Goal: Task Accomplishment & Management: Complete application form

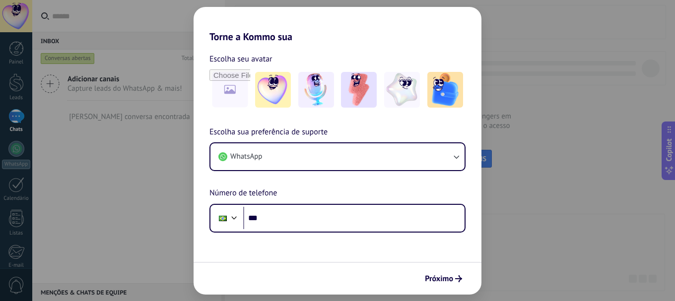
click at [110, 192] on div "Torne a Kommo sua Escolha seu avatar Escolha sua preferência de suporte WhatsAp…" at bounding box center [337, 150] width 675 height 301
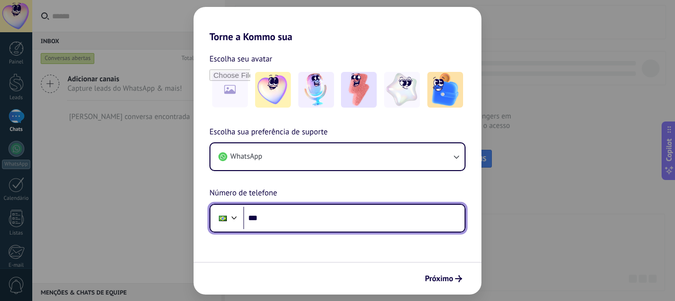
click at [289, 218] on input "***" at bounding box center [353, 218] width 221 height 23
type input "**********"
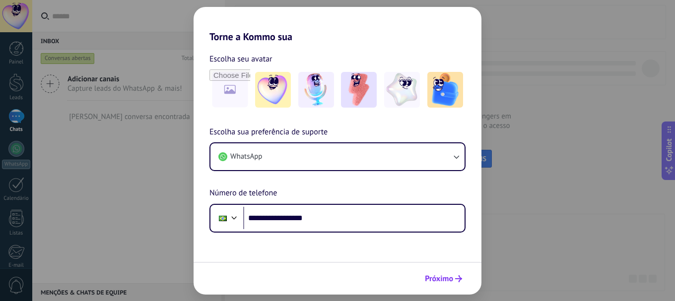
click at [452, 278] on span "Próximo" at bounding box center [439, 278] width 28 height 7
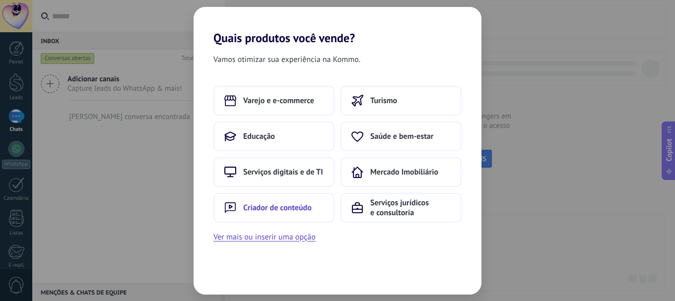
click at [292, 211] on span "Criador de conteúdo" at bounding box center [277, 208] width 68 height 10
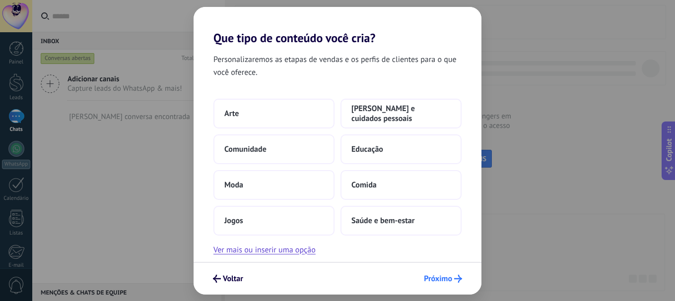
click at [428, 280] on span "Próximo" at bounding box center [438, 278] width 28 height 7
click at [440, 286] on button "Próximo" at bounding box center [442, 278] width 47 height 17
click at [442, 280] on span "Próximo" at bounding box center [438, 278] width 28 height 7
drag, startPoint x: 346, startPoint y: 181, endPoint x: 353, endPoint y: 183, distance: 7.1
click at [353, 183] on button "Comida" at bounding box center [400, 185] width 121 height 30
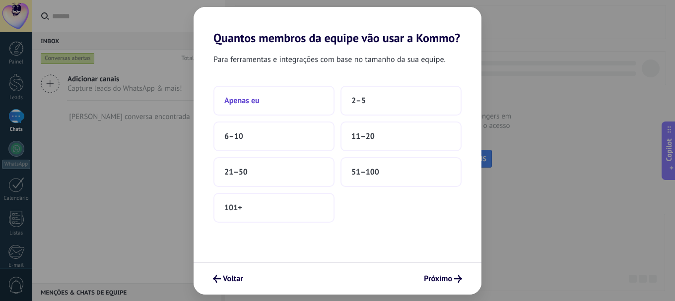
click at [245, 105] on span "Apenas eu" at bounding box center [241, 101] width 35 height 10
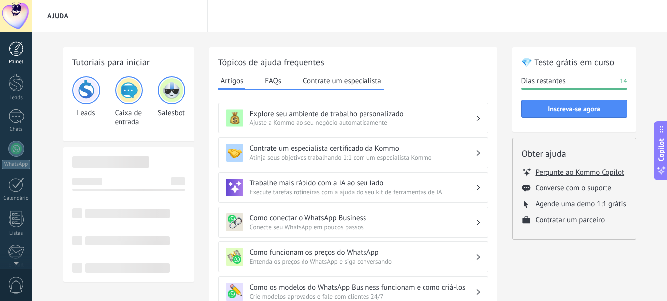
click at [16, 56] on div at bounding box center [16, 48] width 15 height 15
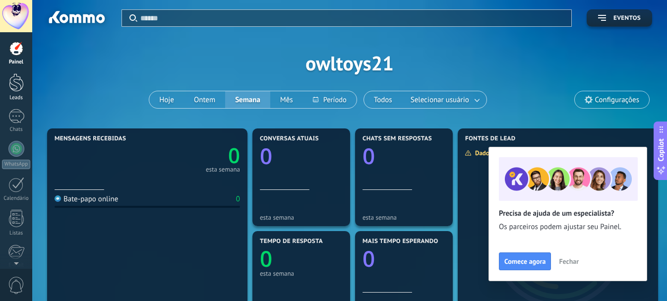
click at [17, 89] on div at bounding box center [16, 82] width 15 height 18
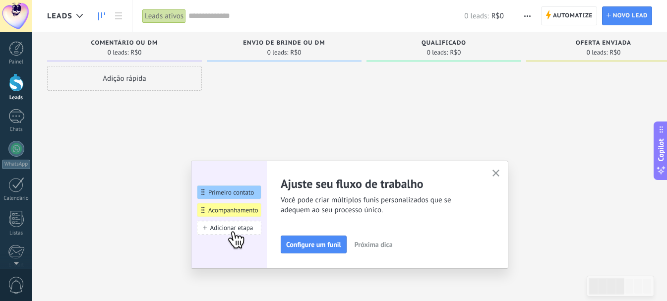
click at [500, 173] on icon "button" at bounding box center [495, 173] width 7 height 7
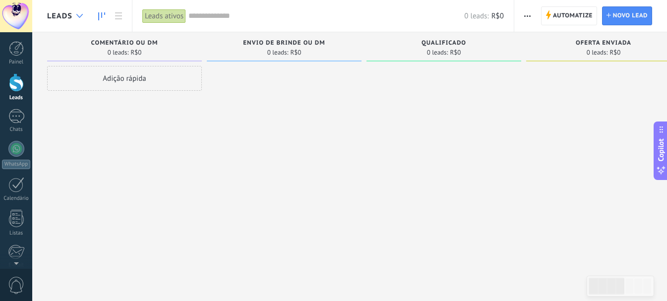
click at [75, 17] on div at bounding box center [79, 15] width 16 height 19
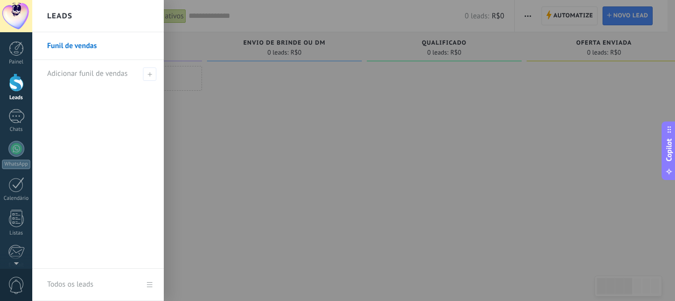
click at [229, 125] on div at bounding box center [369, 150] width 675 height 301
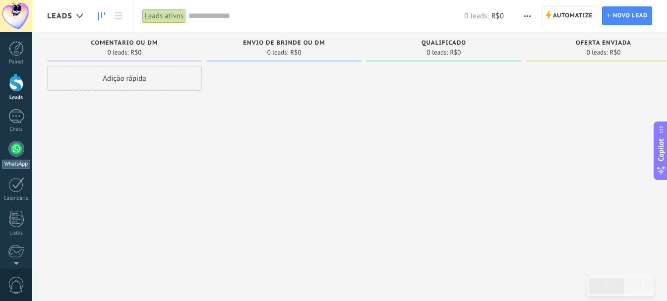
click at [16, 156] on div at bounding box center [16, 149] width 16 height 16
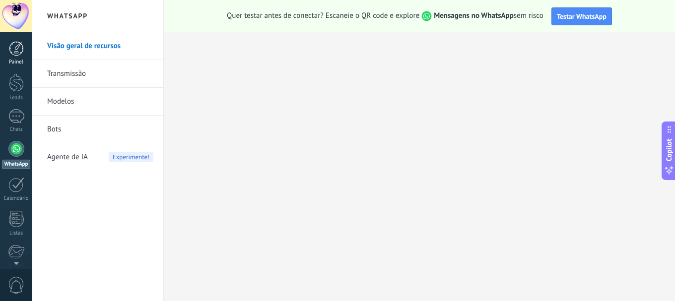
click at [19, 54] on div at bounding box center [16, 48] width 15 height 15
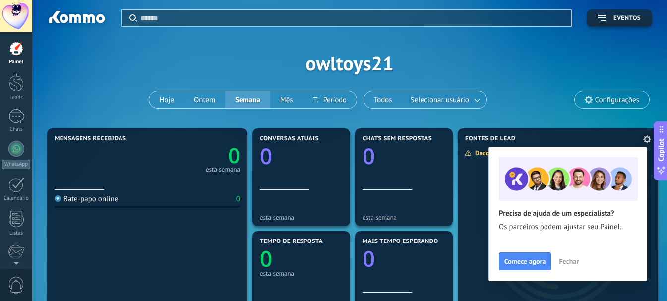
click at [469, 178] on div at bounding box center [558, 235] width 200 height 185
click at [474, 101] on link at bounding box center [478, 100] width 18 height 16
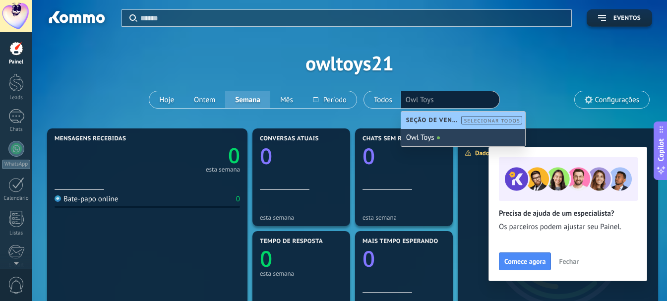
click at [430, 135] on div "Owl Toys" at bounding box center [463, 137] width 124 height 17
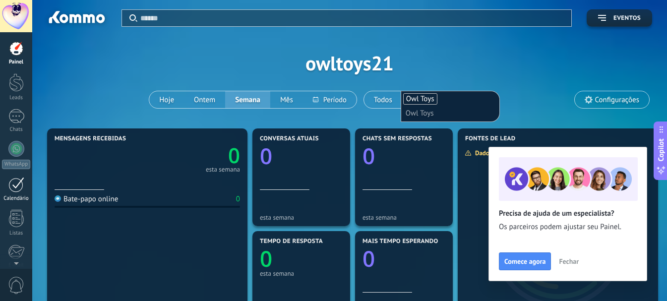
click at [17, 195] on link "Calendário" at bounding box center [16, 189] width 32 height 25
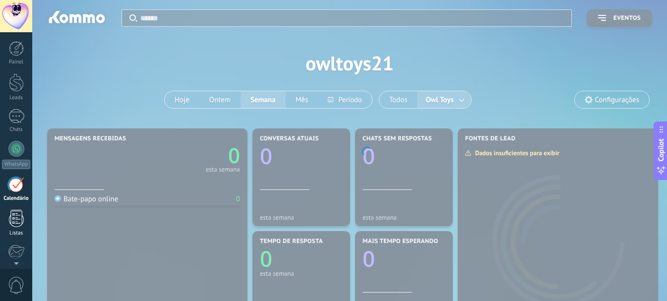
click at [16, 225] on div at bounding box center [16, 218] width 15 height 17
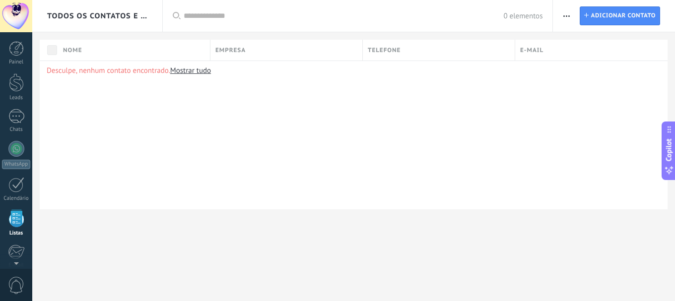
scroll to position [62, 0]
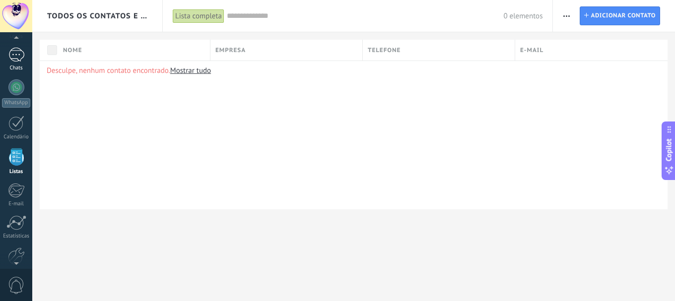
click at [14, 52] on div at bounding box center [16, 55] width 16 height 14
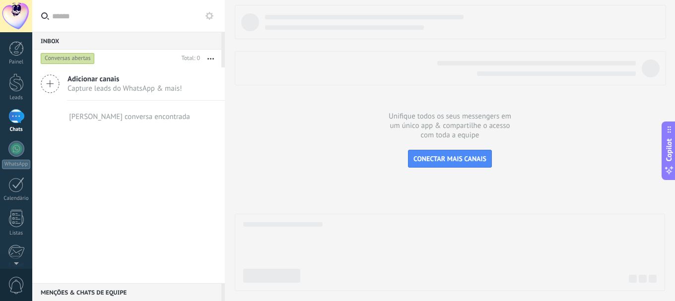
click at [259, 224] on div at bounding box center [282, 224] width 79 height 4
